Goal: Task Accomplishment & Management: Complete application form

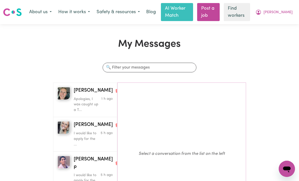
click at [83, 105] on p "Apologies, I was caught up a T..." at bounding box center [87, 104] width 26 height 16
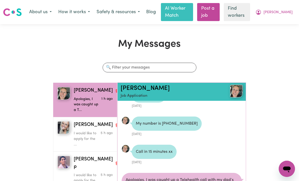
click at [70, 12] on button "How it works" at bounding box center [74, 12] width 38 height 11
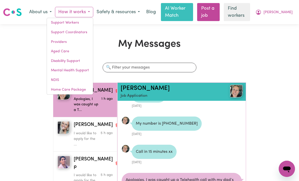
click at [276, 106] on div "My Messages Search conversations [PERSON_NAME] Apologies, I was caught up a T..…" at bounding box center [149, 135] width 299 height 194
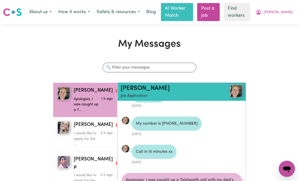
click at [277, 13] on button "[PERSON_NAME]" at bounding box center [274, 12] width 44 height 11
click at [278, 24] on link "My Dashboard" at bounding box center [276, 23] width 40 height 10
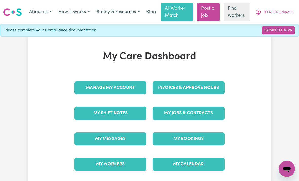
click at [209, 112] on link "My Jobs & Contracts" at bounding box center [189, 113] width 72 height 13
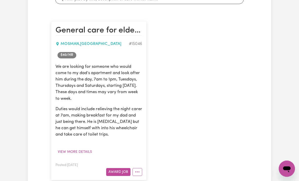
scroll to position [114, 0]
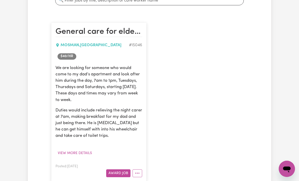
click at [116, 172] on button "Award Job" at bounding box center [118, 173] width 24 height 8
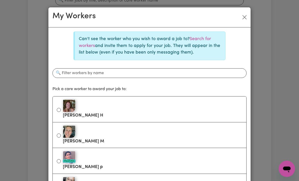
click at [59, 135] on input "[PERSON_NAME]" at bounding box center [59, 135] width 4 height 4
radio input "true"
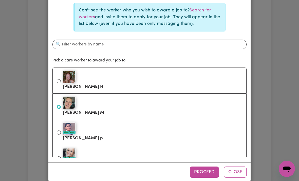
scroll to position [28, 0]
click at [205, 178] on button "Proceed" at bounding box center [204, 172] width 29 height 11
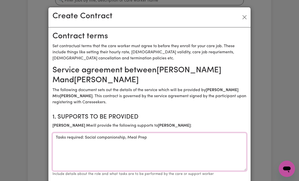
click at [61, 141] on textarea "Tasks required: Social companionship, Meal Prep" at bounding box center [150, 152] width 194 height 38
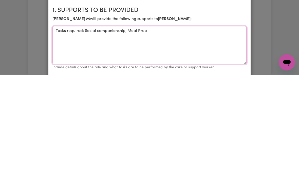
click at [150, 133] on textarea "Tasks required: Social companionship, Meal Prep" at bounding box center [150, 152] width 194 height 38
click at [85, 133] on textarea "Tasks required: Social companionship, Meal Prep (breakfast)" at bounding box center [150, 152] width 194 height 38
click at [85, 133] on textarea "Tasks required: Handover Social companionship, Meal Prep (breakfast)" at bounding box center [150, 152] width 194 height 38
click at [112, 133] on textarea "Tasks required: Brief handover Social companionship, Meal Prep (breakfast)" at bounding box center [150, 152] width 194 height 38
click at [204, 133] on textarea "Tasks required: Brief handover with night carer at 7am, Social companionship, M…" at bounding box center [150, 152] width 194 height 38
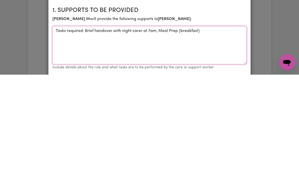
click at [177, 133] on textarea "Tasks required: Brief handover with night carer at 7am, Meal Prep (breakfast)" at bounding box center [150, 152] width 194 height 38
click at [223, 133] on textarea "Tasks required: Brief handover with night carer at 7am, Meal Preparation (break…" at bounding box center [150, 152] width 194 height 38
click at [81, 133] on textarea "Tasks required: Brief handover with night carer at 7am, meal preparation (break…" at bounding box center [150, 152] width 194 height 38
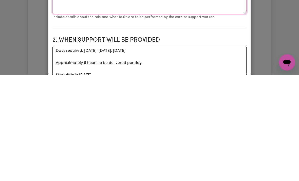
scroll to position [49, 0]
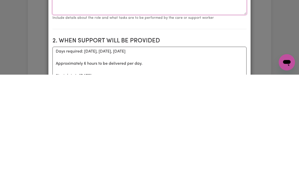
type textarea "Tasks required: Brief handover with night carer at 7am, meal preparation (break…"
click at [144, 153] on textarea "Days required: [DATE], [DATE], [DATE] Approximately 6 hours to be delivered per…" at bounding box center [150, 172] width 194 height 38
click at [146, 153] on textarea "Days required: [DATE] Approximately 6 hours to be delivered per day. Start date…" at bounding box center [150, 172] width 194 height 38
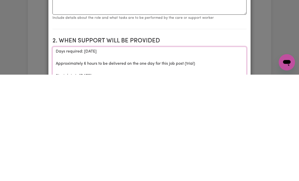
click at [147, 153] on textarea "Days required: [DATE] Approximately 6 hours to be delivered on the one day for …" at bounding box center [150, 172] width 194 height 38
click at [145, 153] on textarea "Days required: [DATE] Approximately 6 hours to be delivered on the one day for …" at bounding box center [150, 172] width 194 height 38
click at [143, 153] on textarea "Days required: [DATE] Approximately 6 hours to be delivered on the one day for …" at bounding box center [150, 172] width 194 height 38
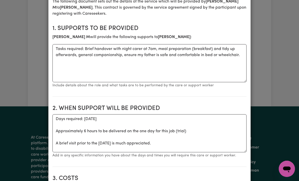
scroll to position [98, 0]
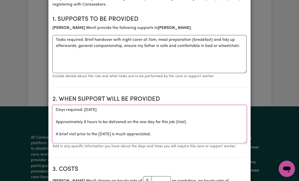
click at [194, 123] on textarea "Days required: [DATE] Approximately 6 hours to be delivered on the one day for …" at bounding box center [150, 124] width 194 height 38
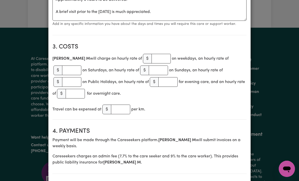
scroll to position [220, 0]
type textarea "Days required: [DATE] Approximately 6 hours to be delivered. A brief visit prio…"
click at [152, 57] on input "number" at bounding box center [161, 59] width 19 height 10
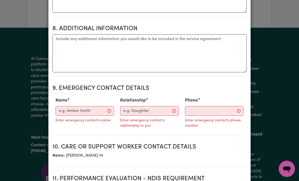
scroll to position [560, 0]
type input "40"
click at [72, 106] on input "Name" at bounding box center [85, 111] width 59 height 10
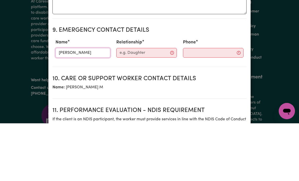
type input "[PERSON_NAME]"
click at [150, 106] on input "Relationship" at bounding box center [146, 111] width 61 height 10
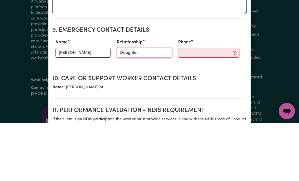
type input "Daughter"
click at [208, 106] on input "Phone" at bounding box center [208, 111] width 61 height 10
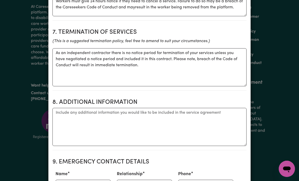
scroll to position [483, 0]
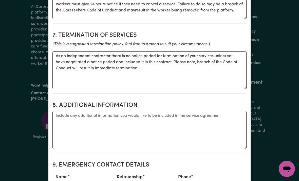
type input "0414645040"
click at [58, 111] on textarea "Additional information" at bounding box center [150, 130] width 194 height 38
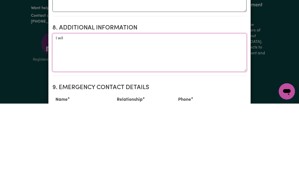
type textarea "I"
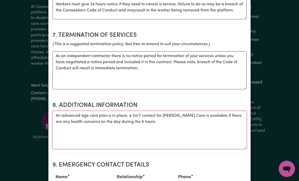
click at [173, 117] on textarea "An advanced age care plan is in place, a 24/7 contact for [PERSON_NAME] Care is…" at bounding box center [150, 130] width 194 height 38
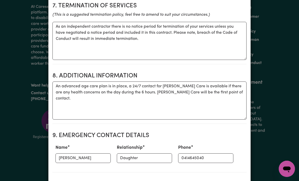
scroll to position [512, 0]
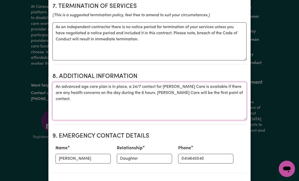
click at [58, 92] on textarea "An advanced age care plan is in place, a 24/7 contact for [PERSON_NAME] Care is…" at bounding box center [150, 101] width 194 height 38
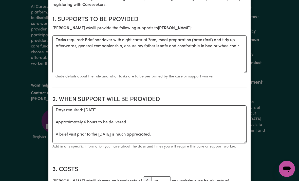
scroll to position [97, 0]
type textarea "An advanced age care plan is in place, a 24/7 contact for [PERSON_NAME] Care is…"
click at [152, 112] on textarea "Days required: [DATE] Approximately 6 hours to be delivered. A brief visit prio…" at bounding box center [150, 124] width 194 height 38
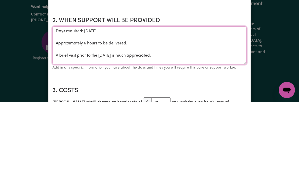
click at [147, 105] on textarea "Days required: [DATE] Approximately 6 hours to be delivered. A brief visit prio…" at bounding box center [150, 124] width 194 height 38
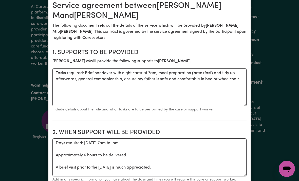
scroll to position [64, 0]
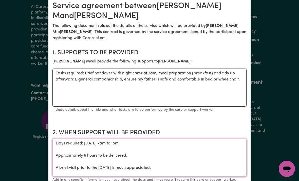
type textarea "Days required: [DATE] 7am to 1pm. Approximately 6 hours to be delivered. A brie…"
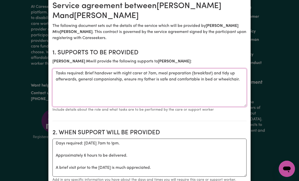
click at [86, 73] on textarea "Tasks required: Brief handover with night carer at 7am, meal preparation (break…" at bounding box center [150, 88] width 194 height 38
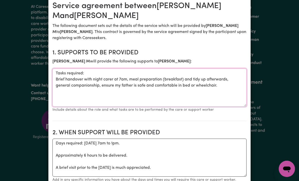
click at [227, 87] on textarea "Tasks required: Brief handover with night carer at 7am, meal preparation (break…" at bounding box center [150, 88] width 194 height 38
type textarea "Tasks required: Brief handover with night carer at 7am, meal preparation (break…"
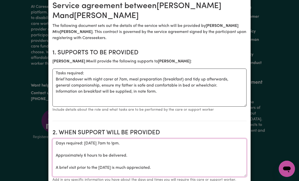
click at [186, 167] on textarea "Days required: [DATE] 7am to 1pm. Approximately 6 hours to be delivered. A brie…" at bounding box center [150, 158] width 194 height 38
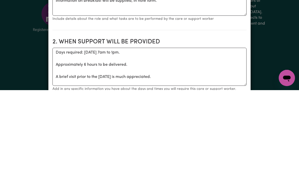
scroll to position [351, 0]
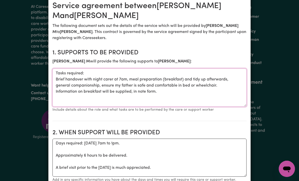
click at [55, 95] on textarea "Tasks required: Brief handover with night carer at 7am, meal preparation (break…" at bounding box center [150, 88] width 194 height 38
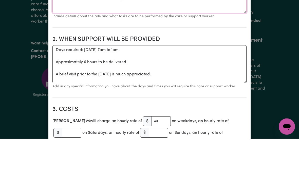
scroll to position [116, 0]
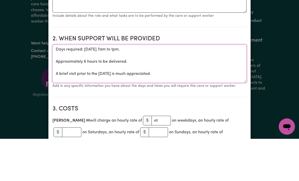
click at [187, 87] on textarea "Days required: [DATE] 7am to 1pm. Approximately 6 hours to be delivered. A brie…" at bounding box center [150, 106] width 194 height 38
type textarea "Days required: [DATE] 7am to 1pm. Approximately 6 hours to be delivered. A brie…"
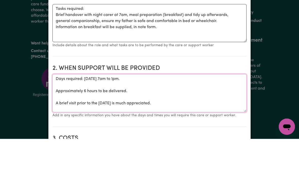
scroll to position [86, 0]
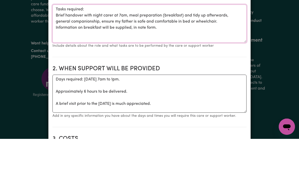
click at [59, 47] on textarea "Tasks required: Brief handover with night carer at 7am, meal preparation (break…" at bounding box center [150, 66] width 194 height 38
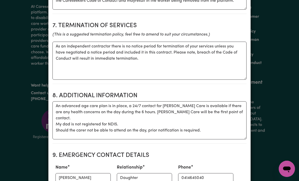
scroll to position [493, 0]
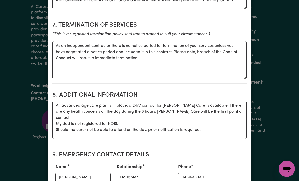
type textarea "Tasks required: Brief handover with night carer at 7am, meal preparation (break…"
click at [143, 101] on textarea "An advanced age care plan is in place, a 24/7 contact for [PERSON_NAME] Care is…" at bounding box center [150, 120] width 194 height 38
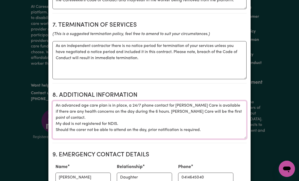
click at [137, 117] on textarea "An advanced age care plan is in place, a 24/7 phone contact for [PERSON_NAME] C…" at bounding box center [150, 120] width 194 height 38
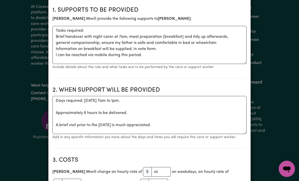
scroll to position [97, 0]
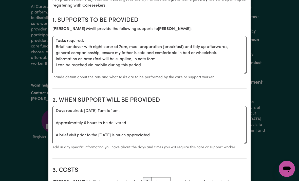
type textarea "An advanced age care plan is in place, a 24/7 phone contact for [PERSON_NAME] C…"
click at [160, 65] on textarea "Tasks required: Brief handover with night carer at 7am, meal preparation (break…" at bounding box center [150, 55] width 194 height 38
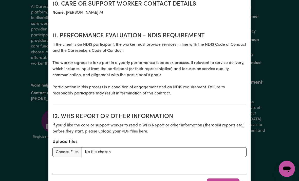
scroll to position [692, 0]
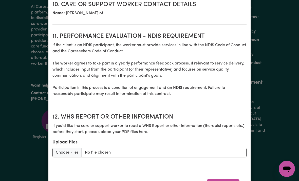
click at [224, 179] on button "Award Job" at bounding box center [223, 184] width 33 height 11
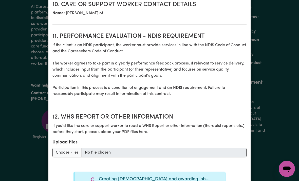
type textarea "Tasks required: Social companionship, Meal Prep"
type textarea "Days required: [DATE], [DATE], [DATE] Approximately 6 hours to be delivered per…"
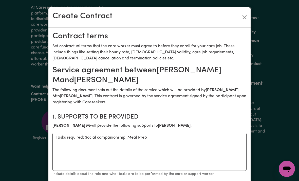
scroll to position [0, 0]
click at [245, 20] on button "Close" at bounding box center [245, 17] width 8 height 8
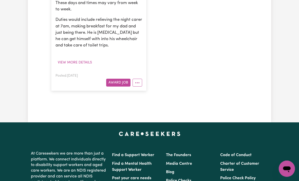
scroll to position [352, 0]
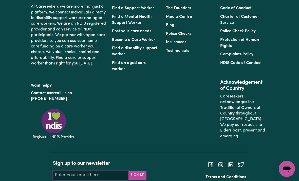
click at [65, 171] on input "Your email address" at bounding box center [91, 175] width 76 height 9
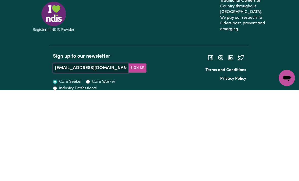
type input "[EMAIL_ADDRESS][DOMAIN_NAME]"
click at [139, 154] on button "Sign Up" at bounding box center [137, 158] width 18 height 9
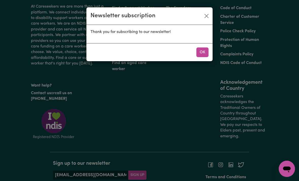
click at [203, 53] on button "OK" at bounding box center [203, 52] width 12 height 10
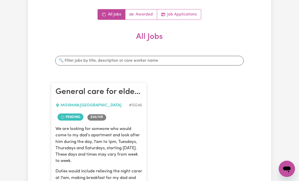
scroll to position [0, 0]
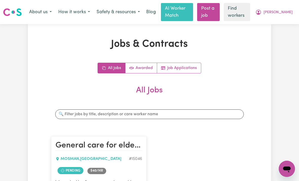
click at [217, 13] on link "Post a job" at bounding box center [208, 12] width 23 height 18
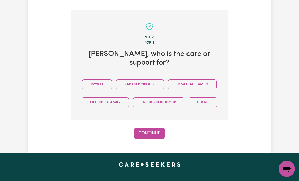
scroll to position [145, 0]
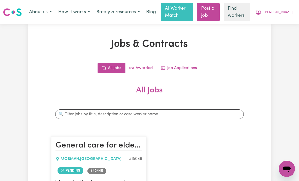
click at [262, 13] on icon "My Account" at bounding box center [259, 12] width 6 height 6
click at [276, 23] on link "My Dashboard" at bounding box center [276, 23] width 40 height 10
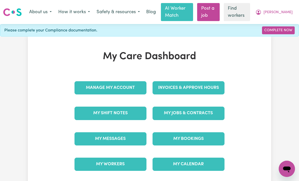
click at [200, 112] on link "My Jobs & Contracts" at bounding box center [189, 113] width 72 height 13
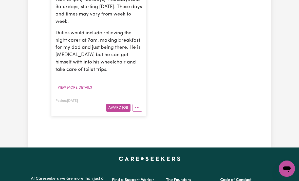
scroll to position [205, 0]
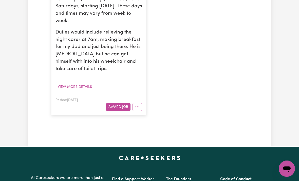
click at [65, 84] on button "View more details" at bounding box center [75, 87] width 39 height 8
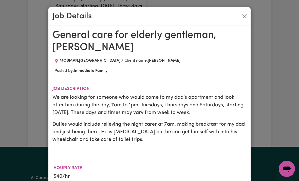
scroll to position [0, 0]
click at [245, 16] on button "Close" at bounding box center [245, 16] width 8 height 8
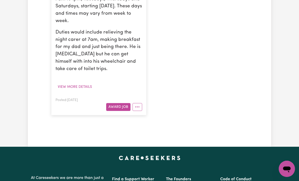
click at [141, 103] on button "More options" at bounding box center [138, 107] width 10 height 8
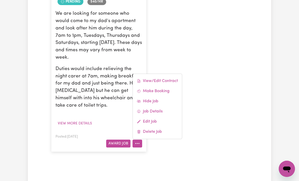
scroll to position [131, 0]
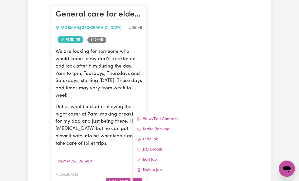
click at [162, 116] on link "View/Edit Contract" at bounding box center [157, 119] width 49 height 10
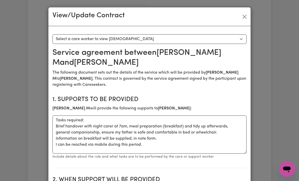
click at [247, 15] on button "Close" at bounding box center [245, 17] width 8 height 8
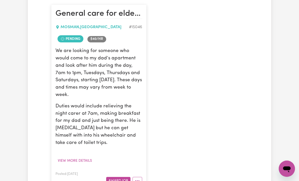
scroll to position [132, 0]
click at [141, 178] on button "More options" at bounding box center [138, 181] width 10 height 8
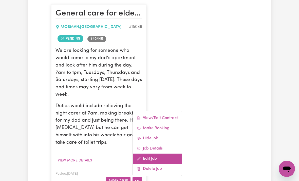
click at [152, 155] on link "Edit Job" at bounding box center [157, 159] width 49 height 10
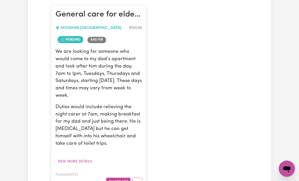
scroll to position [131, 0]
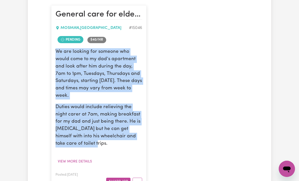
click at [130, 157] on div "We are looking for someone who would come to my dad’s apartment and look after …" at bounding box center [99, 106] width 87 height 117
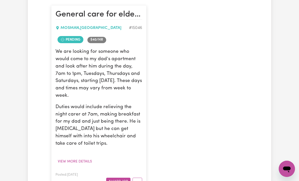
click at [139, 178] on button "More options" at bounding box center [138, 182] width 10 height 8
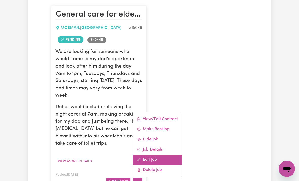
click at [150, 156] on link "Edit Job" at bounding box center [157, 160] width 49 height 10
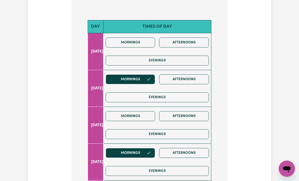
scroll to position [162, 0]
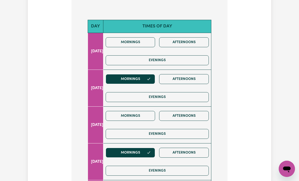
click at [151, 77] on icon "button" at bounding box center [149, 79] width 4 height 4
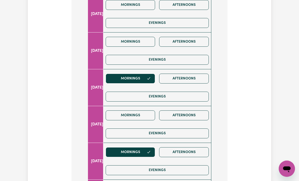
scroll to position [240, 0]
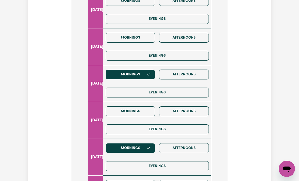
click at [151, 146] on icon "button" at bounding box center [149, 148] width 4 height 4
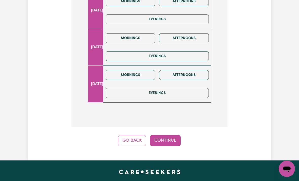
click at [171, 135] on button "Continue" at bounding box center [165, 140] width 31 height 11
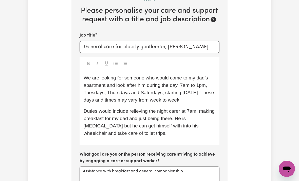
scroll to position [122, 0]
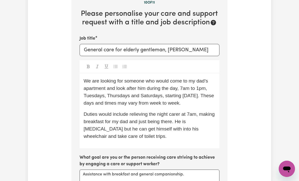
click at [163, 83] on span "We are looking for someone who would come to my dad’s apartment and look after …" at bounding box center [150, 91] width 132 height 27
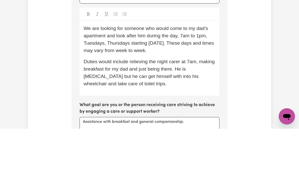
click at [106, 78] on span "We are looking for someone who would come to my dad’s apartment and look after …" at bounding box center [150, 91] width 132 height 27
click at [132, 78] on span "We are looking for someone who would come to my dad’s apartment and look after …" at bounding box center [148, 91] width 129 height 27
click at [186, 78] on span "We are looking for someone who would come to my dad’s apartment and look after …" at bounding box center [148, 91] width 129 height 27
click at [169, 77] on p "We are looking for someone who would come to my dad’s apartment and look after …" at bounding box center [150, 91] width 132 height 29
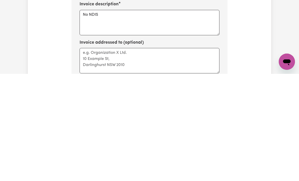
scroll to position [211, 0]
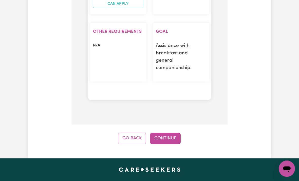
scroll to position [566, 0]
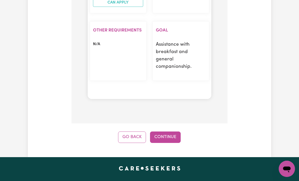
click at [169, 131] on button "Continue" at bounding box center [165, 136] width 31 height 11
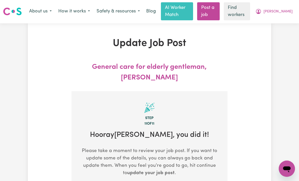
scroll to position [0, 0]
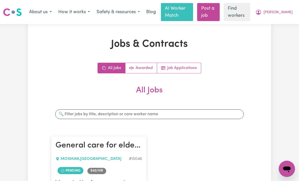
click at [217, 11] on link "Post a job" at bounding box center [208, 12] width 23 height 18
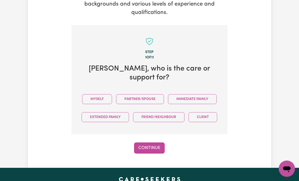
scroll to position [145, 0]
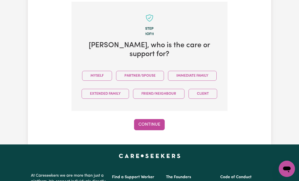
click at [154, 71] on button "Partner/Spouse" at bounding box center [140, 76] width 48 height 10
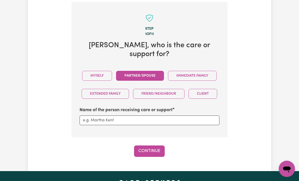
click at [155, 71] on button "Partner/Spouse" at bounding box center [140, 76] width 48 height 10
click at [206, 71] on button "Immediate Family" at bounding box center [192, 76] width 49 height 10
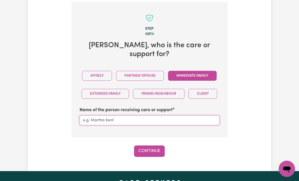
click at [199, 115] on input "Name of the person receiving care or support" at bounding box center [150, 120] width 140 height 10
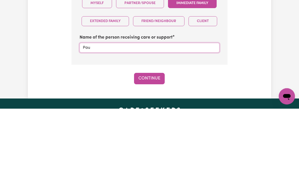
type input "[PERSON_NAME]"
click at [155, 145] on button "Continue" at bounding box center [149, 150] width 31 height 11
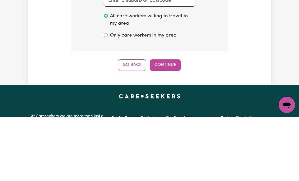
scroll to position [145, 0]
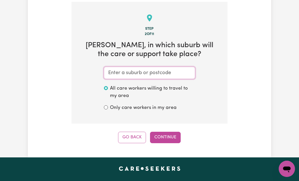
click at [176, 70] on input "text" at bounding box center [149, 73] width 91 height 12
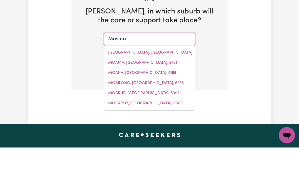
type input "Mosman"
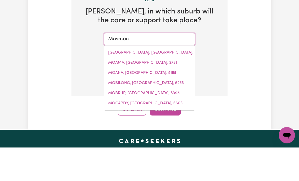
type input "Mosman, [GEOGRAPHIC_DATA], 2088"
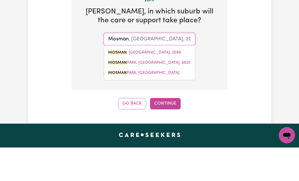
click at [153, 84] on span "MOSMAN , [GEOGRAPHIC_DATA], 2088" at bounding box center [144, 86] width 73 height 4
type input "MOSMAN, [GEOGRAPHIC_DATA], 2088"
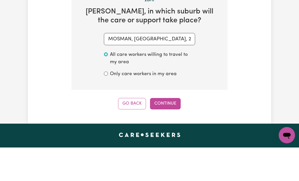
scroll to position [179, 0]
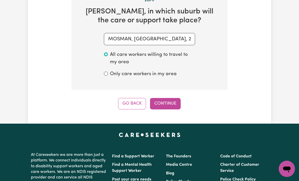
click at [170, 100] on button "Continue" at bounding box center [165, 103] width 31 height 11
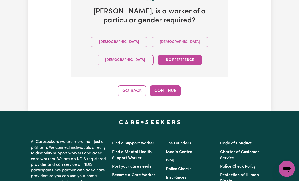
click at [152, 40] on button "[DEMOGRAPHIC_DATA]" at bounding box center [180, 42] width 57 height 10
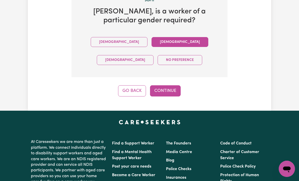
click at [171, 89] on button "Continue" at bounding box center [165, 90] width 31 height 11
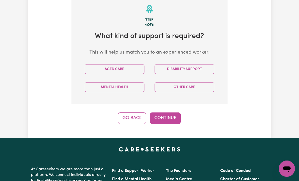
scroll to position [145, 0]
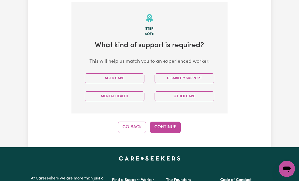
click at [98, 77] on button "Aged Care" at bounding box center [115, 78] width 60 height 10
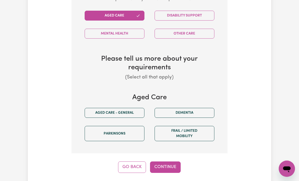
scroll to position [208, 0]
click at [97, 112] on button "Aged care - General" at bounding box center [115, 113] width 60 height 10
click at [194, 131] on button "Frail / limited mobility" at bounding box center [185, 133] width 60 height 15
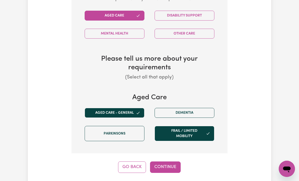
click at [173, 164] on button "Continue" at bounding box center [165, 166] width 31 height 11
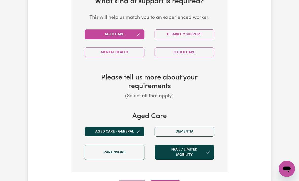
select select "PRIVATELY"
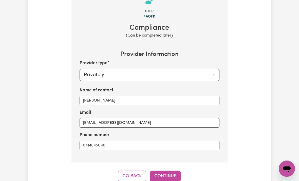
scroll to position [145, 0]
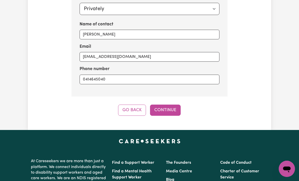
click at [172, 106] on button "Continue" at bounding box center [165, 110] width 31 height 11
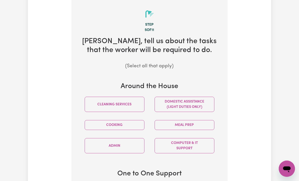
scroll to position [145, 0]
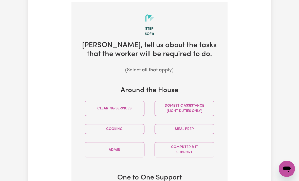
click at [195, 126] on button "Meal prep" at bounding box center [185, 129] width 60 height 10
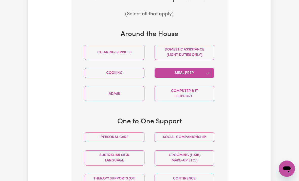
scroll to position [203, 0]
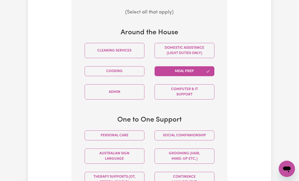
click at [202, 131] on button "Social companionship" at bounding box center [185, 135] width 60 height 10
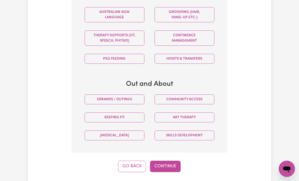
click at [171, 164] on button "Continue" at bounding box center [165, 166] width 31 height 11
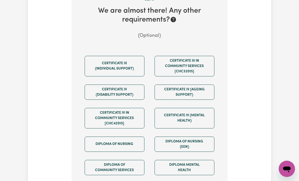
scroll to position [145, 0]
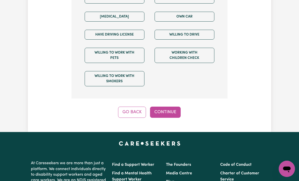
click at [171, 110] on button "Continue" at bounding box center [165, 112] width 31 height 11
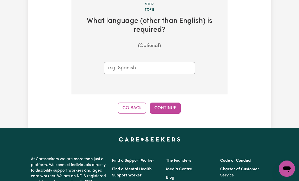
scroll to position [145, 0]
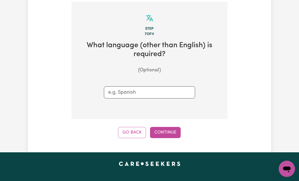
click at [174, 130] on button "Continue" at bounding box center [165, 132] width 31 height 11
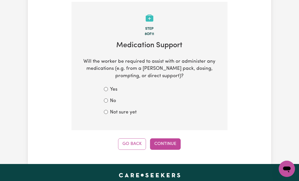
click at [106, 98] on input "No" at bounding box center [106, 100] width 4 height 4
radio input "true"
click at [177, 140] on button "Continue" at bounding box center [165, 143] width 31 height 11
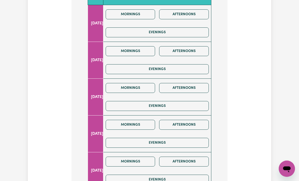
scroll to position [247, 0]
click at [132, 49] on button "Mornings" at bounding box center [131, 51] width 50 height 10
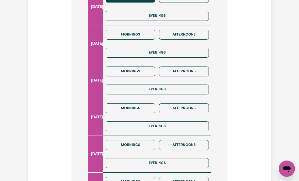
scroll to position [305, 0]
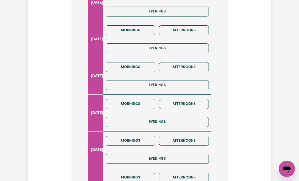
click at [128, 138] on button "Mornings" at bounding box center [131, 141] width 50 height 10
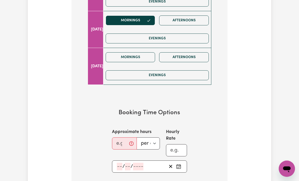
scroll to position [426, 0]
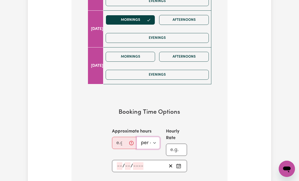
click at [157, 139] on select "per day per week" at bounding box center [148, 143] width 23 height 12
click at [123, 140] on input "Approximate hours" at bounding box center [124, 143] width 25 height 12
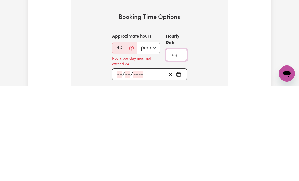
click at [180, 144] on input "Hourly Rate" at bounding box center [176, 150] width 21 height 12
click at [123, 137] on input "40" at bounding box center [124, 143] width 25 height 12
type input "4"
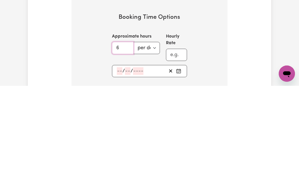
type input "6"
click at [181, 144] on input "Hourly Rate" at bounding box center [176, 150] width 21 height 12
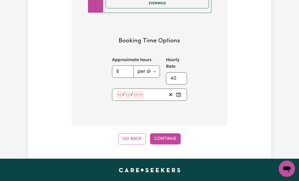
scroll to position [497, 0]
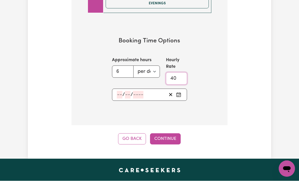
type input "40"
click at [175, 135] on button "Continue" at bounding box center [165, 138] width 31 height 11
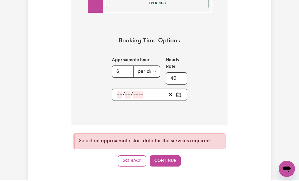
click at [181, 92] on icon "Pick an approximate start date" at bounding box center [178, 94] width 5 height 5
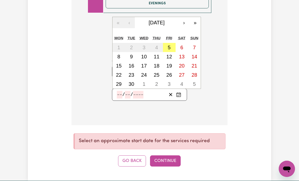
click at [131, 63] on abbr "16" at bounding box center [132, 66] width 6 height 6
type input "[DATE]"
type input "16"
type input "9"
type input "2025"
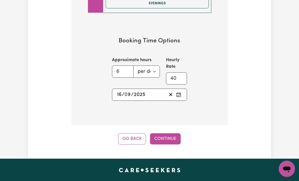
click at [176, 135] on button "Continue" at bounding box center [165, 138] width 31 height 11
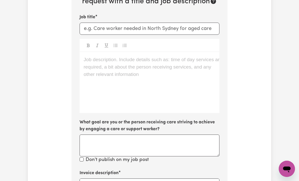
scroll to position [145, 0]
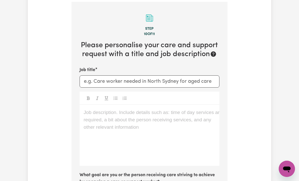
click at [172, 109] on p "Job description. Include details such as: time of day services are required, a …" at bounding box center [150, 112] width 132 height 7
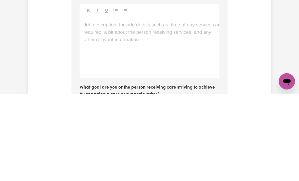
click at [87, 105] on div "Job description. Include details such as: time of day services are required, a …" at bounding box center [150, 135] width 140 height 61
click at [86, 109] on p "Job description. Include details such as: time of day services are required, a …" at bounding box center [150, 112] width 132 height 7
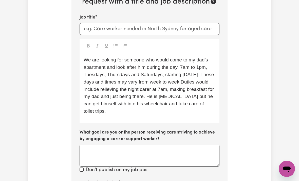
scroll to position [197, 0]
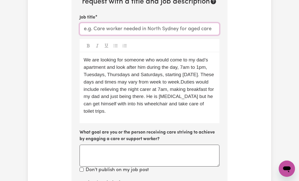
click at [204, 28] on input "Job title" at bounding box center [150, 29] width 140 height 12
type input "C"
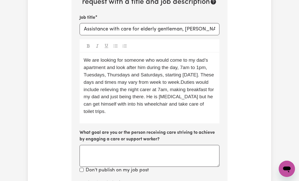
scroll to position [197, 0]
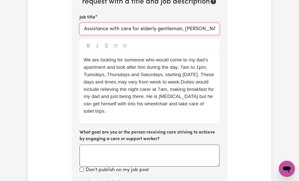
type input "Assistance with care for elderly gentleman, [PERSON_NAME]"
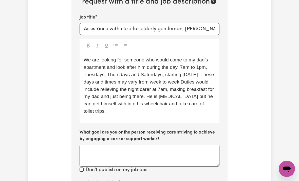
click at [141, 71] on span "We are looking for someone who would come to my dad’s apartment and look after …" at bounding box center [150, 85] width 132 height 57
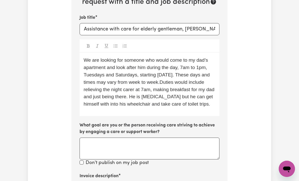
click at [103, 73] on span "We are looking for someone who would come to my dad’s apartment and look after …" at bounding box center [150, 81] width 132 height 49
click at [135, 73] on span "We are looking for someone who would come to my dad’s apartment and look after …" at bounding box center [150, 81] width 132 height 49
click at [179, 78] on span "We are looking for someone who would come to my dad’s apartment and look after …" at bounding box center [150, 81] width 132 height 49
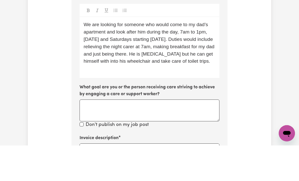
scroll to position [233, 0]
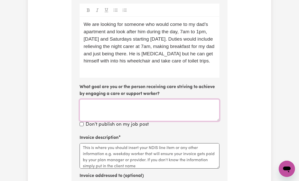
click at [84, 101] on textarea "What goal are you or the person receiving care striving to achieve by engaging …" at bounding box center [150, 110] width 140 height 22
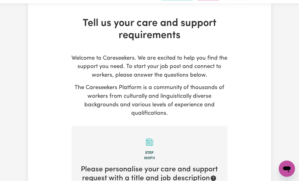
scroll to position [0, 0]
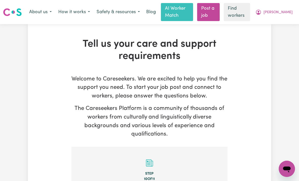
click at [282, 14] on span "[PERSON_NAME]" at bounding box center [278, 13] width 29 height 6
click at [272, 25] on link "My Dashboard" at bounding box center [276, 23] width 40 height 10
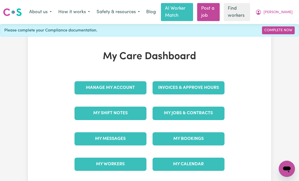
click at [95, 116] on link "My Shift Notes" at bounding box center [111, 113] width 72 height 13
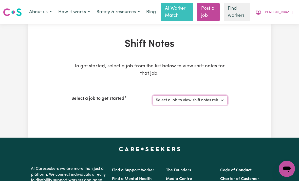
click at [222, 99] on select "Select a job to view shift notes related to it..." at bounding box center [190, 100] width 75 height 10
